Goal: Task Accomplishment & Management: Use online tool/utility

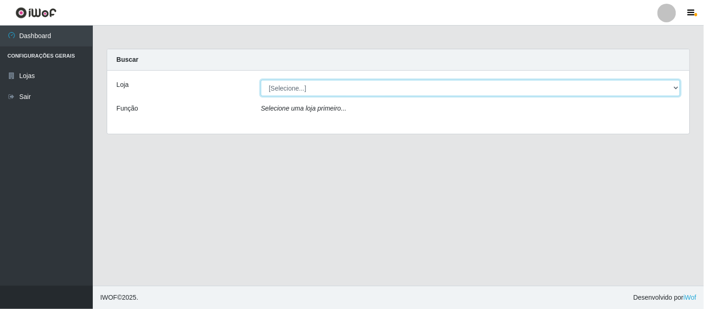
click at [630, 87] on select "[Selecione...] Queiroz Atacadão - Coophab" at bounding box center [471, 88] width 420 height 16
select select "463"
click at [261, 80] on select "[Selecione...] Queiroz Atacadão - Coophab" at bounding box center [471, 88] width 420 height 16
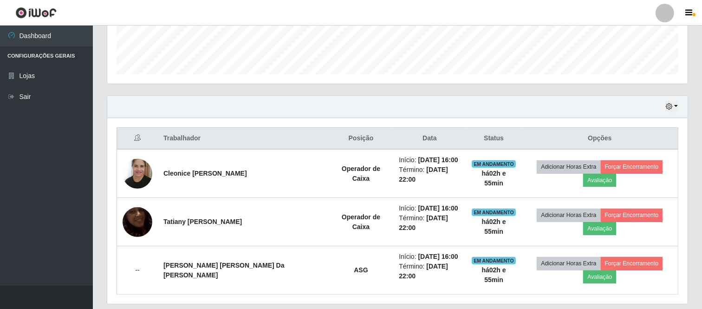
scroll to position [287, 0]
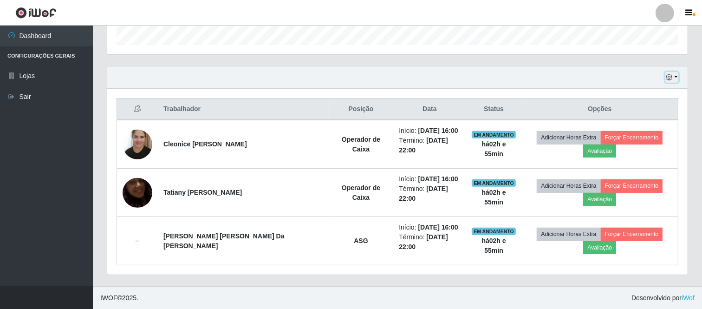
click at [676, 76] on button "button" at bounding box center [671, 77] width 13 height 11
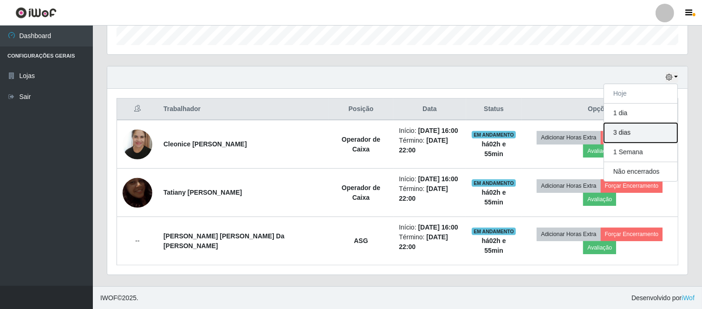
click at [628, 131] on button "3 dias" at bounding box center [640, 133] width 73 height 20
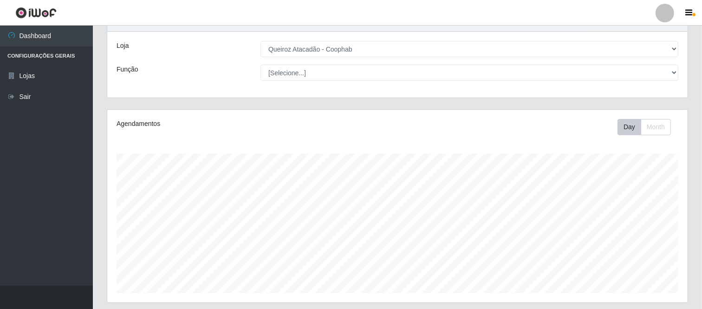
scroll to position [32, 0]
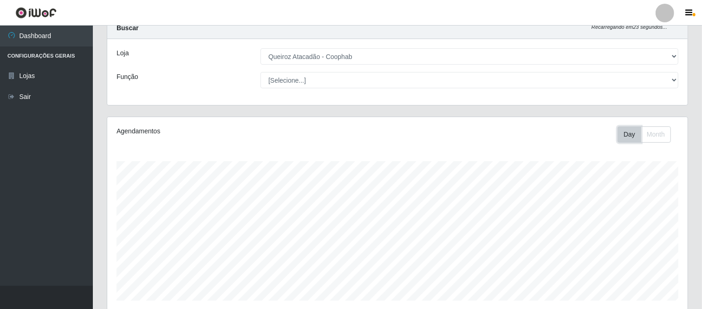
click at [623, 137] on button "Day" at bounding box center [630, 134] width 24 height 16
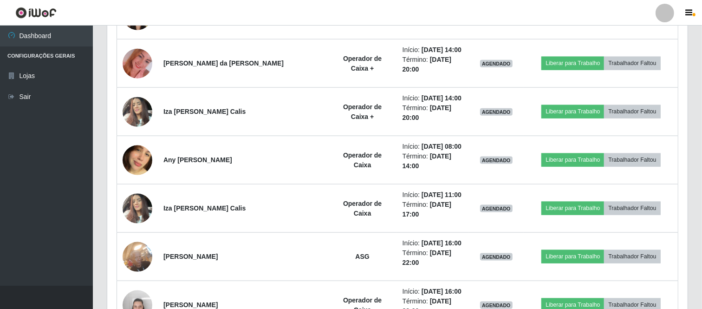
scroll to position [1040, 0]
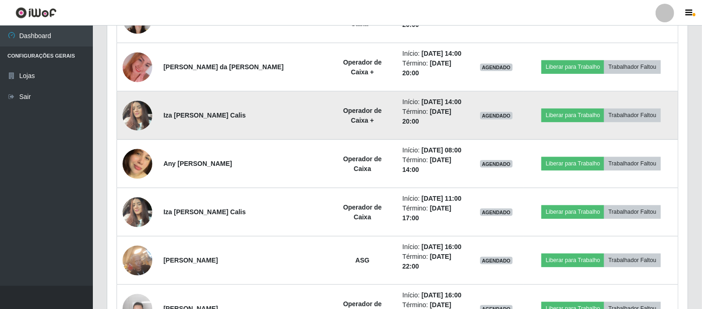
click at [135, 112] on img at bounding box center [138, 115] width 30 height 39
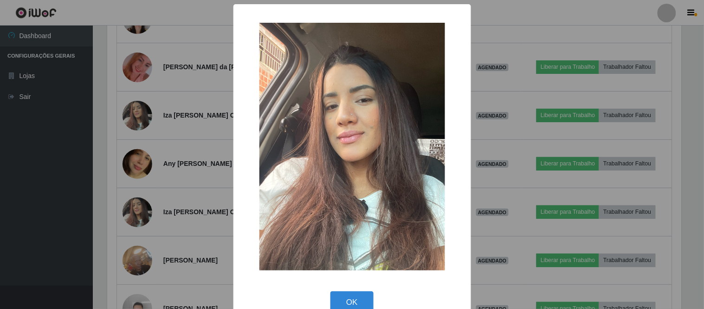
click at [489, 124] on div "× OK Cancel" at bounding box center [352, 154] width 704 height 309
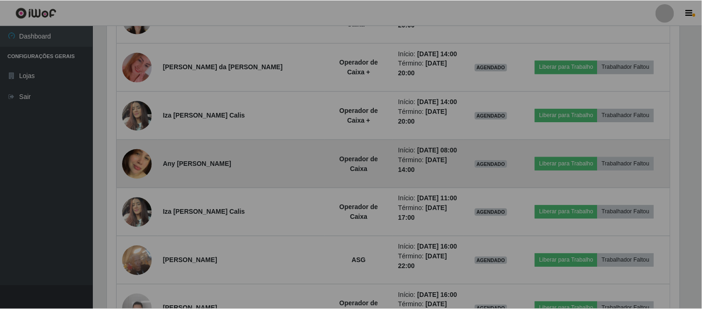
scroll to position [192, 580]
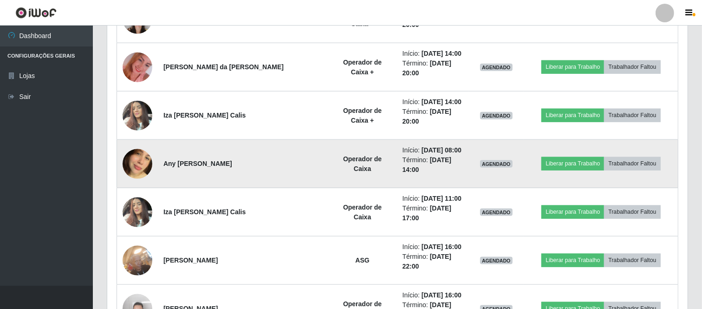
click at [138, 163] on img at bounding box center [138, 163] width 30 height 53
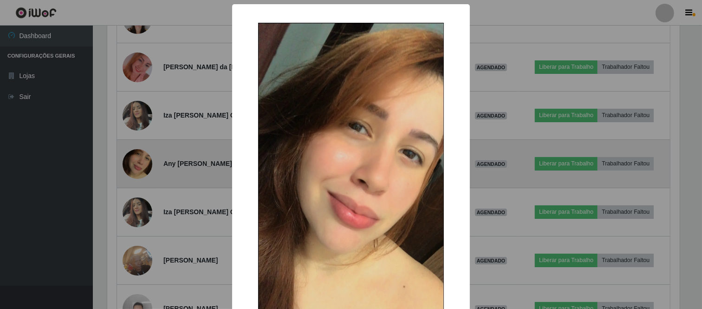
scroll to position [192, 574]
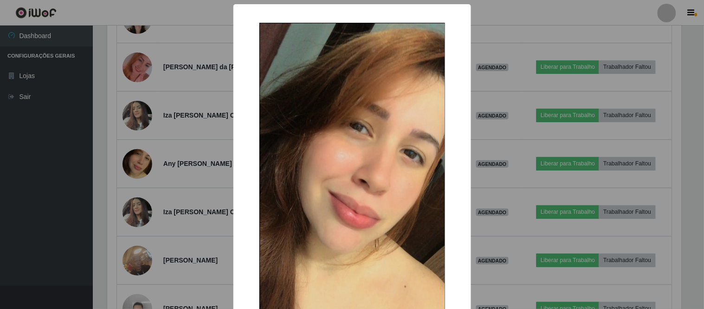
click at [491, 121] on div "× OK Cancel" at bounding box center [352, 154] width 704 height 309
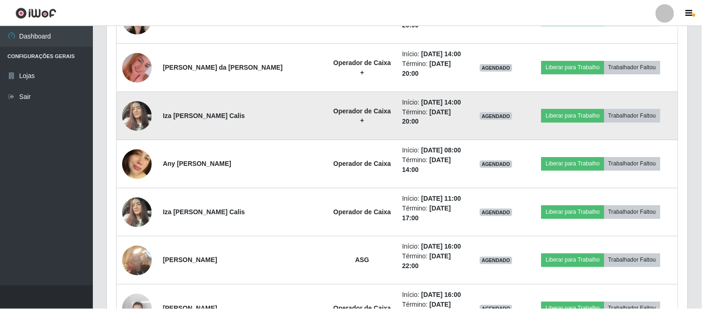
scroll to position [192, 580]
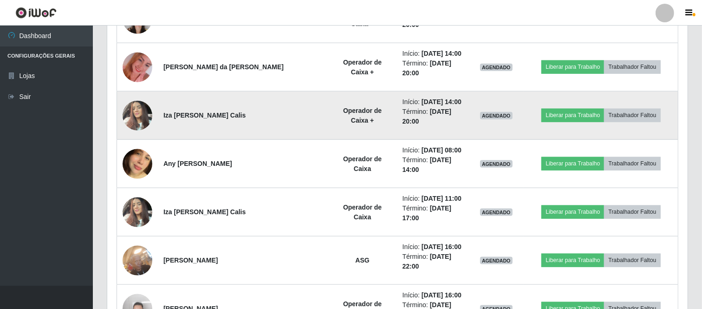
click at [138, 115] on img at bounding box center [138, 115] width 30 height 39
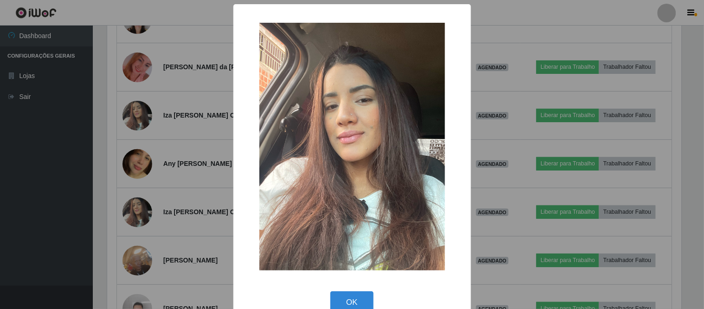
click at [484, 107] on div "× OK Cancel" at bounding box center [352, 154] width 704 height 309
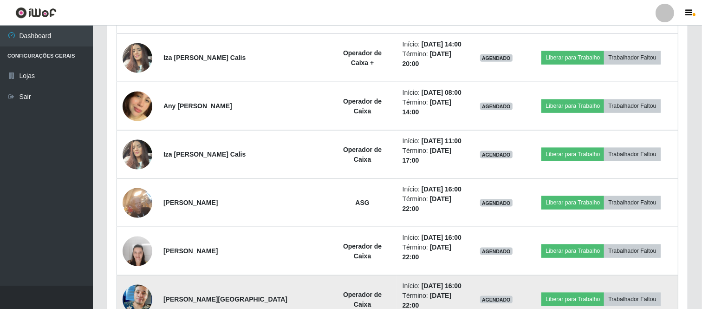
scroll to position [1042, 0]
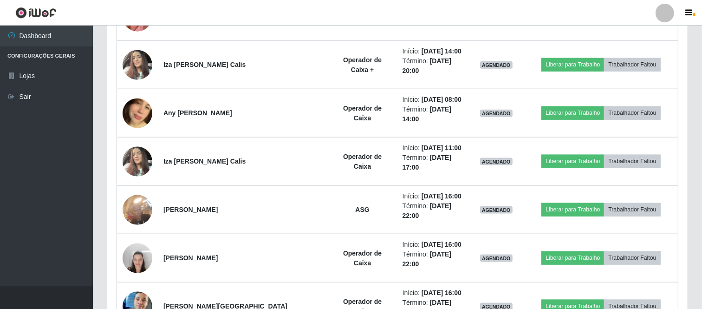
click at [37, 161] on ul "Dashboard Configurações Gerais Lojas Sair" at bounding box center [46, 156] width 93 height 260
